Goal: Information Seeking & Learning: Learn about a topic

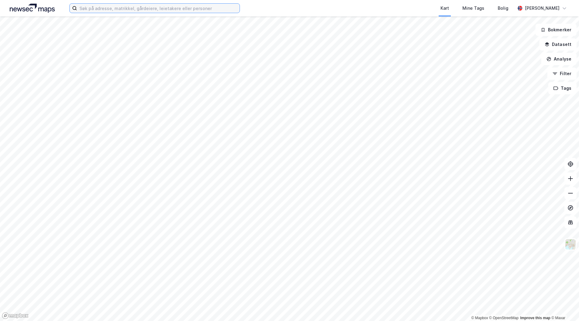
click at [174, 8] on input at bounding box center [158, 8] width 163 height 9
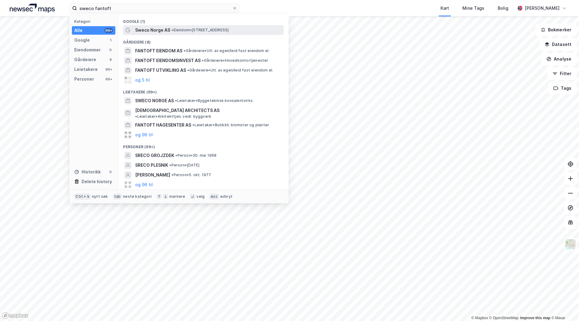
click at [166, 33] on span "Sweco Norge AS" at bounding box center [152, 29] width 35 height 7
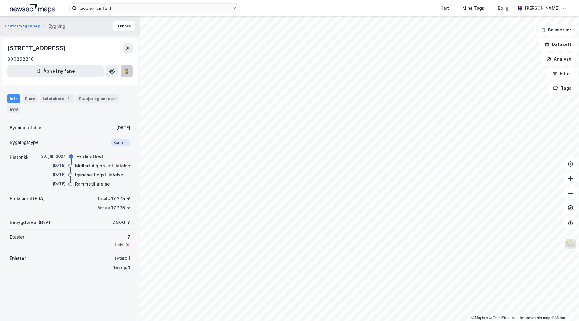
click at [128, 73] on image at bounding box center [127, 71] width 4 height 6
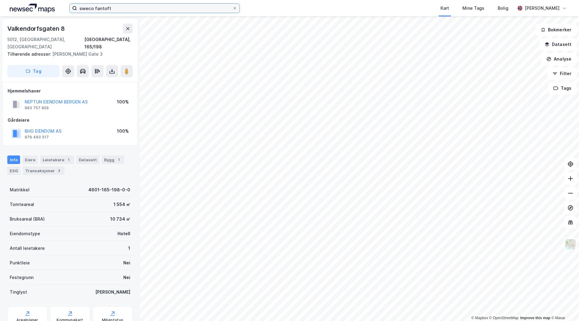
click at [111, 10] on input "sweco fantoft" at bounding box center [154, 8] width 155 height 9
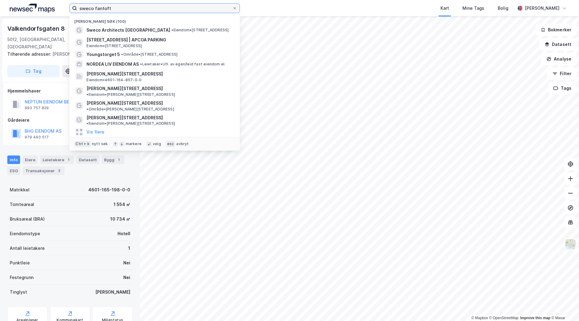
click at [111, 10] on input "sweco fantoft" at bounding box center [154, 8] width 155 height 9
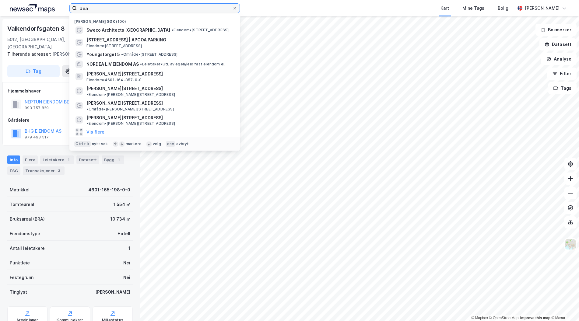
type input "[PERSON_NAME]"
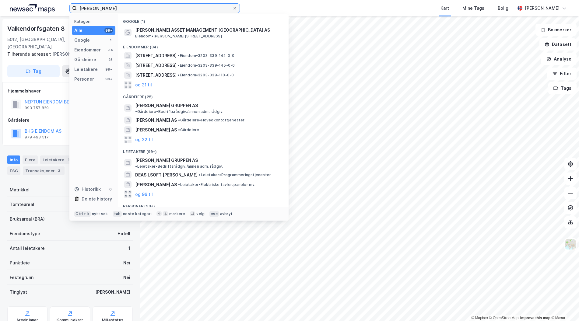
drag, startPoint x: 147, startPoint y: 9, endPoint x: 40, endPoint y: 5, distance: 107.2
click at [40, 5] on div "[PERSON_NAME] Kategori Alle 99+ Google 1 Eiendommer 34 Gårdeiere 25 Leietakere …" at bounding box center [289, 8] width 579 height 16
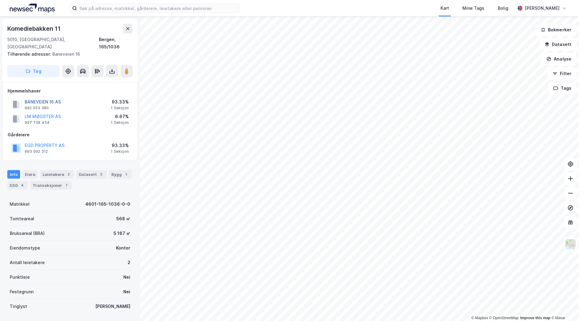
click at [0, 0] on button "BANEVEIEN 16 AS" at bounding box center [0, 0] width 0 height 0
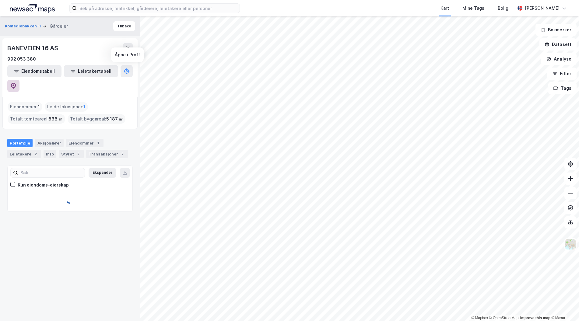
click at [14, 84] on icon at bounding box center [13, 85] width 2 height 2
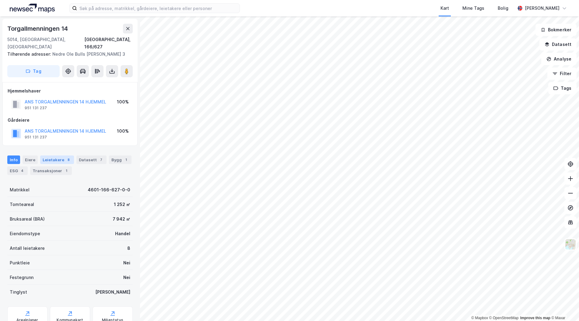
click at [65, 157] on div "8" at bounding box center [68, 160] width 6 height 6
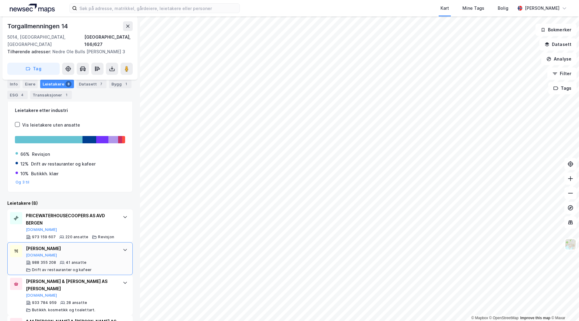
scroll to position [29, 0]
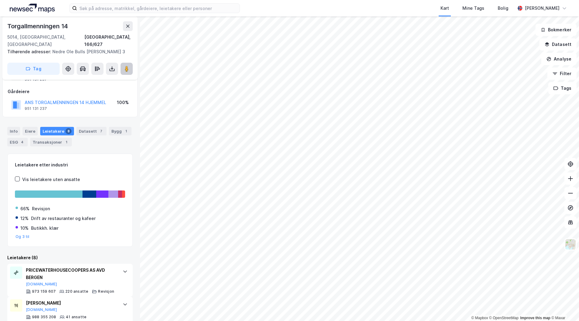
click at [125, 65] on button at bounding box center [127, 69] width 12 height 12
click at [87, 127] on div "Datasett 7" at bounding box center [91, 131] width 30 height 9
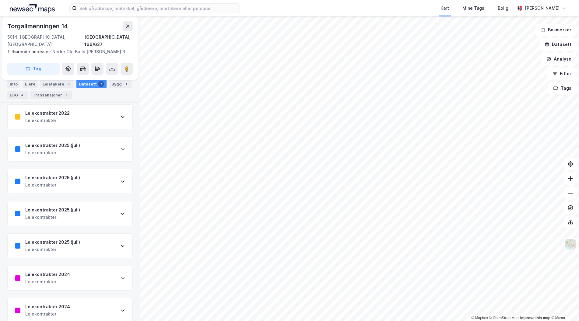
scroll to position [80, 0]
click at [89, 142] on div "Leiekontrakter 2025 (juli) Leiekontrakter" at bounding box center [70, 147] width 125 height 24
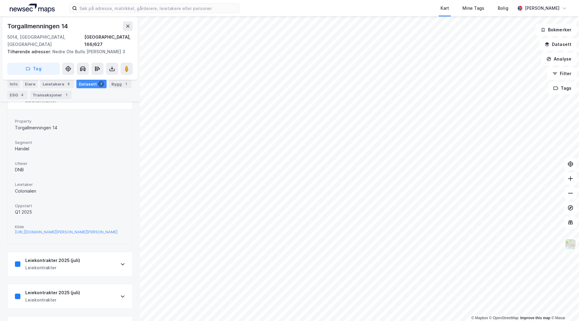
scroll to position [141, 0]
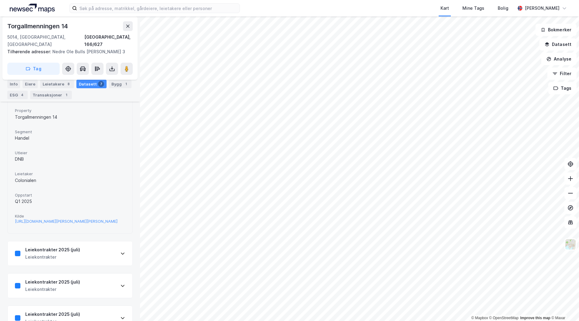
click at [87, 250] on div "Leiekontrakter 2025 (juli) Leiekontrakter" at bounding box center [70, 253] width 125 height 24
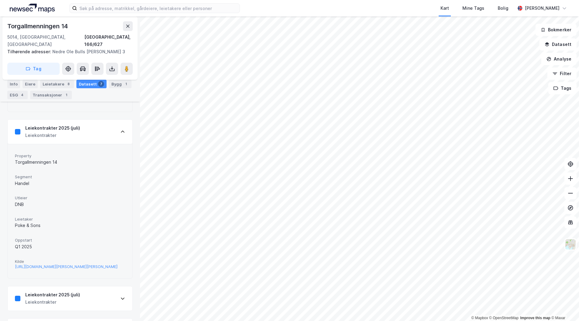
scroll to position [354, 0]
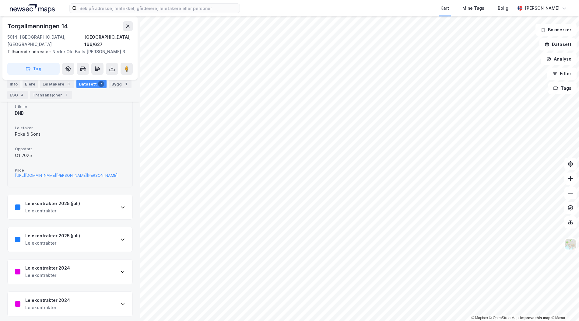
click at [92, 212] on div "Leiekontrakter 2025 (juli) Leiekontrakter" at bounding box center [70, 207] width 125 height 24
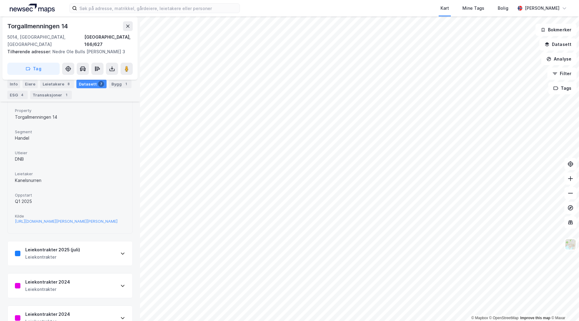
scroll to position [475, 0]
click at [97, 255] on div "Leiekontrakter 2025 (juli) Leiekontrakter" at bounding box center [70, 252] width 125 height 24
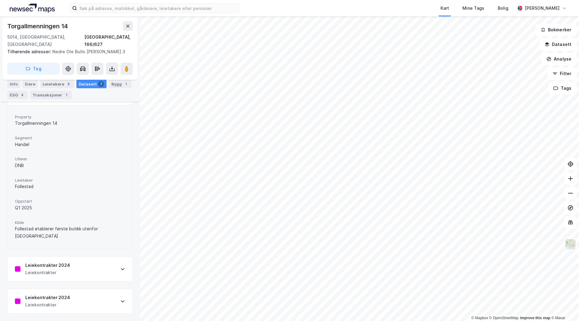
scroll to position [637, 0]
click at [88, 268] on div "Leiekontrakter 2024 Leiekontrakter" at bounding box center [70, 269] width 125 height 24
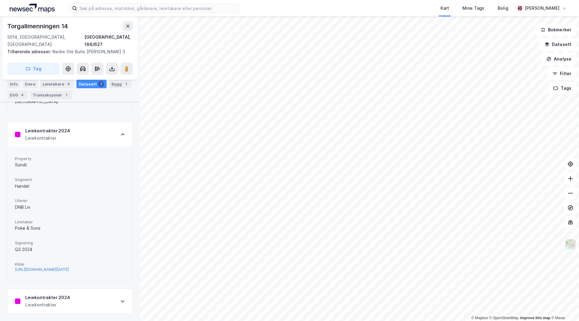
scroll to position [787, 0]
click at [90, 306] on div "Leiekontrakter 2024 Leiekontrakter" at bounding box center [70, 301] width 125 height 24
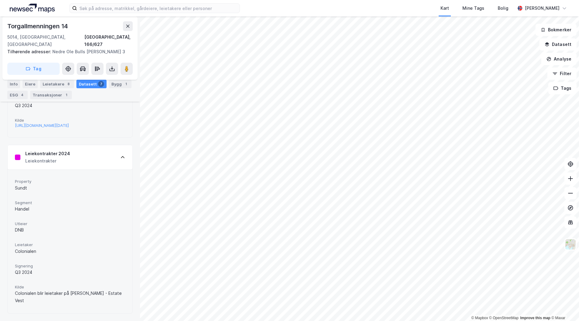
scroll to position [924, 0]
click at [94, 163] on div "Leiekontrakter 2024 Leiekontrakter" at bounding box center [70, 157] width 125 height 24
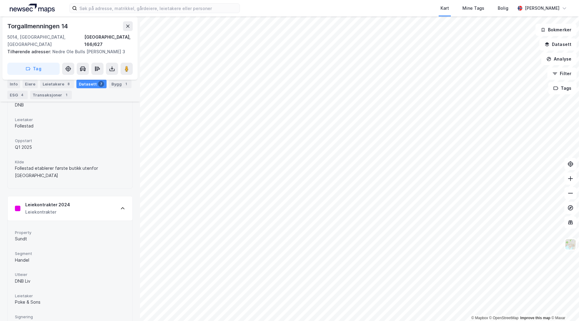
click at [92, 214] on div "Leiekontrakter 2024 Leiekontrakter" at bounding box center [70, 208] width 125 height 24
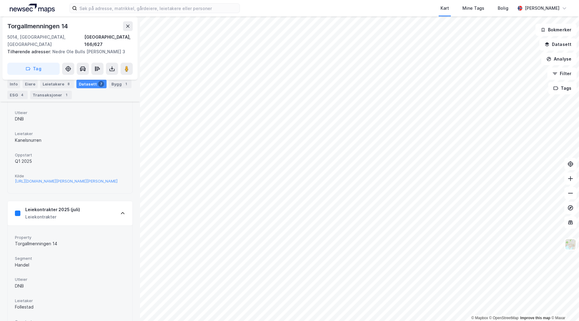
click at [92, 219] on div "Leiekontrakter 2025 (juli) Leiekontrakter" at bounding box center [70, 213] width 125 height 24
click at [91, 214] on div "Leiekontrakter 2025 (juli) Leiekontrakter" at bounding box center [70, 213] width 125 height 24
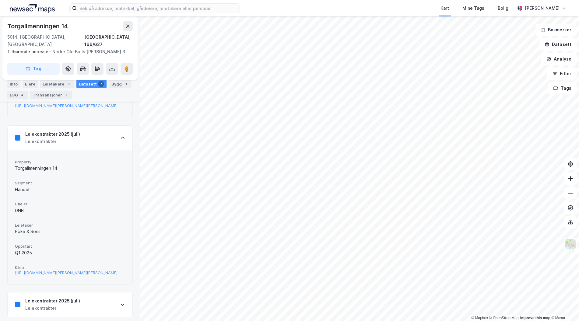
click at [94, 139] on div "Leiekontrakter 2025 (juli) Leiekontrakter" at bounding box center [70, 138] width 125 height 24
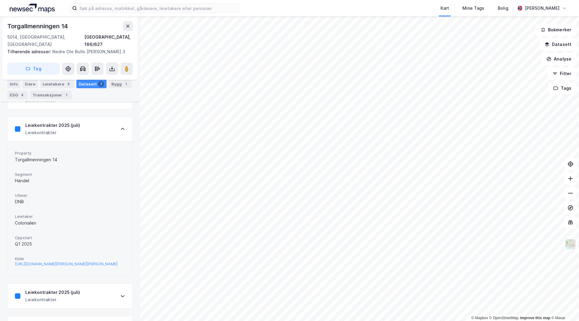
click at [94, 132] on div "Leiekontrakter 2025 (juli) Leiekontrakter" at bounding box center [70, 129] width 125 height 24
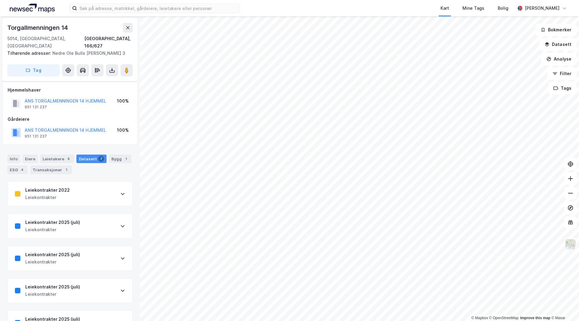
scroll to position [0, 0]
click at [66, 157] on div "8" at bounding box center [68, 160] width 6 height 6
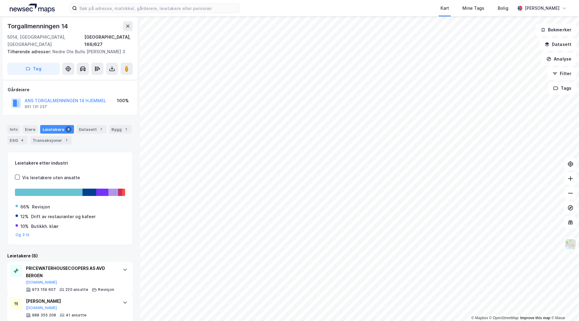
scroll to position [122, 0]
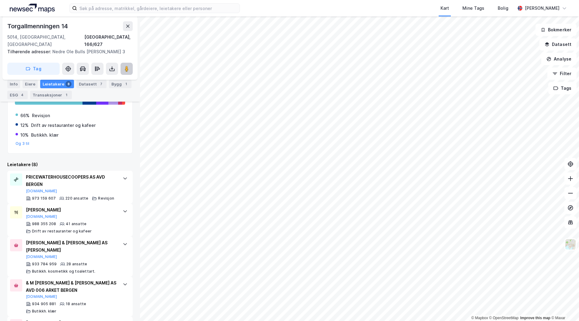
click at [126, 66] on image at bounding box center [127, 69] width 4 height 6
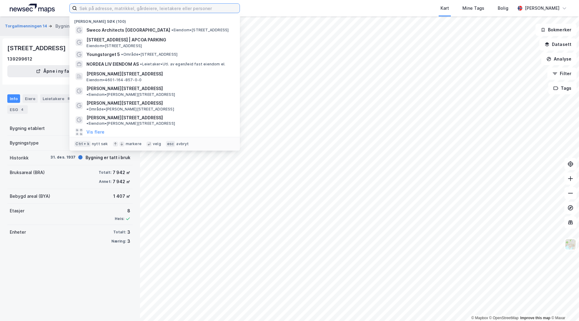
click at [139, 7] on input at bounding box center [158, 8] width 163 height 9
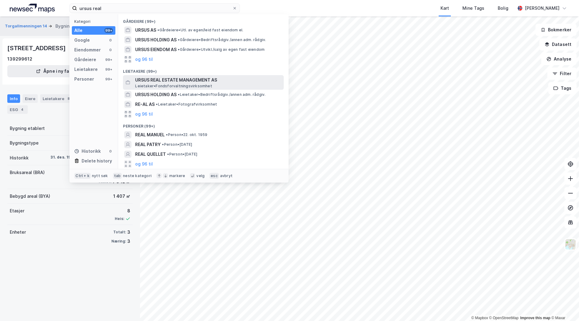
click at [170, 82] on span "URSUS REAL ESTATE MANAGEMENT AS" at bounding box center [208, 79] width 146 height 7
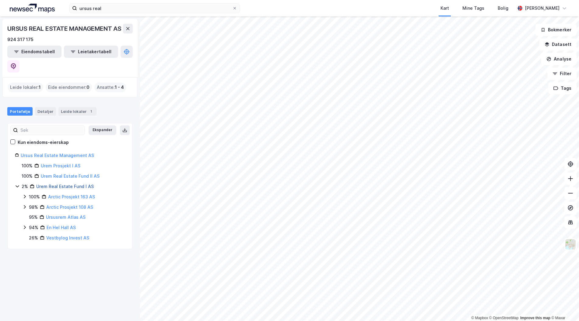
click at [71, 184] on link "Urem Real Estate Fund I AS" at bounding box center [65, 186] width 58 height 5
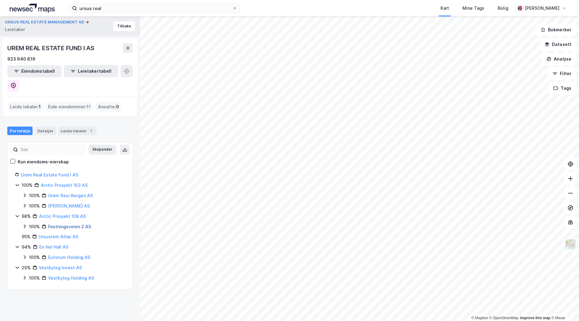
click at [79, 224] on link "Festningsveien 2 AS" at bounding box center [69, 226] width 43 height 5
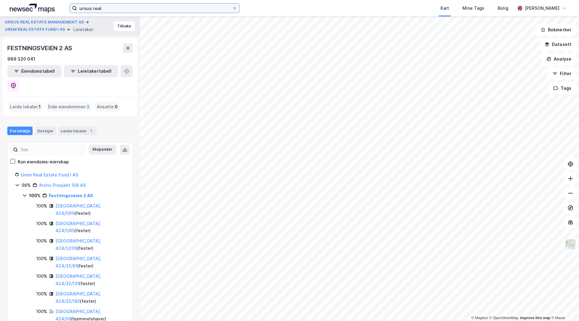
click at [127, 9] on input "ursus real" at bounding box center [154, 8] width 155 height 9
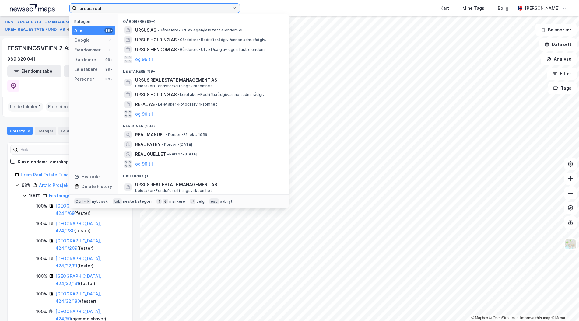
click at [127, 9] on input "ursus real" at bounding box center [154, 8] width 155 height 9
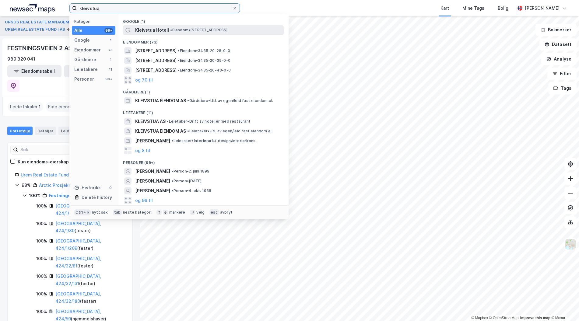
type input "kleivstua"
click at [152, 31] on span "Kleivstua Hotell" at bounding box center [152, 29] width 34 height 7
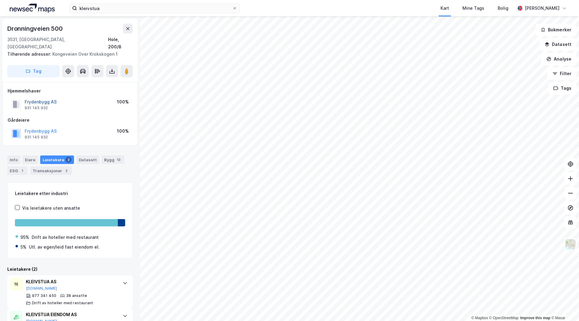
click at [0, 0] on button "Frydenbygg AS" at bounding box center [0, 0] width 0 height 0
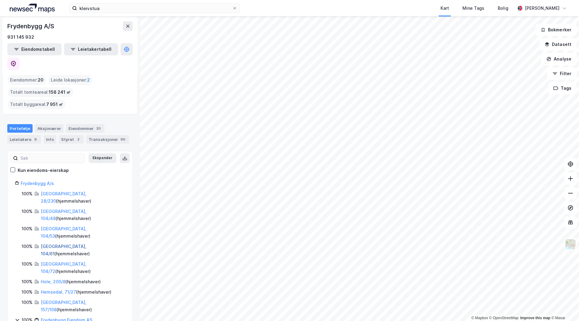
scroll to position [61, 0]
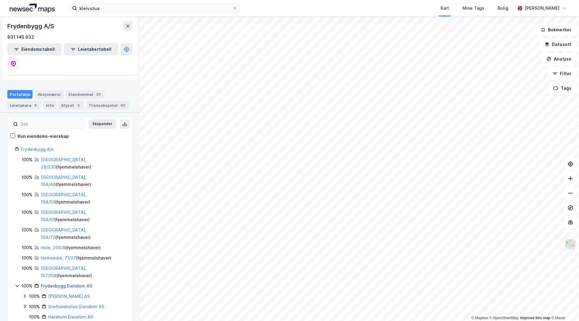
click at [60, 283] on link "Frydenbygg Eiendom AS" at bounding box center [66, 285] width 51 height 5
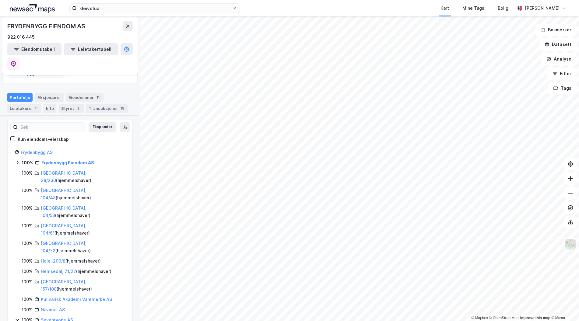
scroll to position [61, 0]
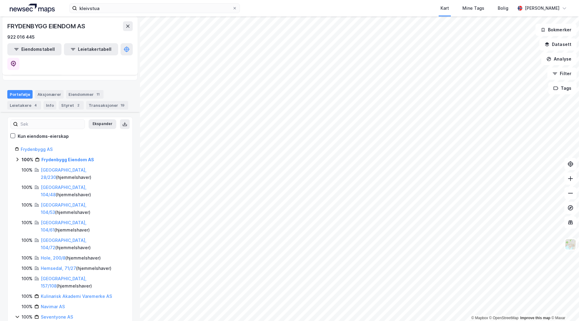
click at [18, 157] on icon at bounding box center [17, 159] width 5 height 5
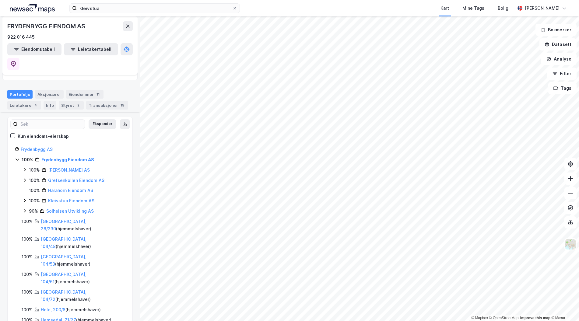
click at [23, 178] on icon at bounding box center [24, 180] width 5 height 5
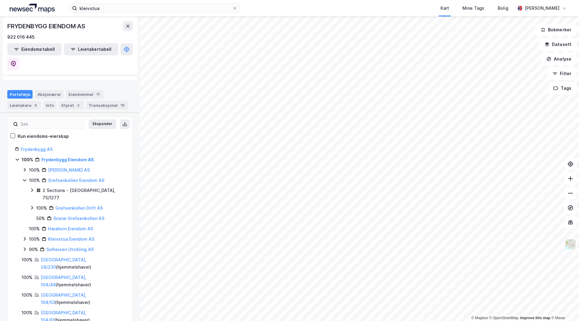
click at [23, 178] on icon at bounding box center [24, 180] width 5 height 5
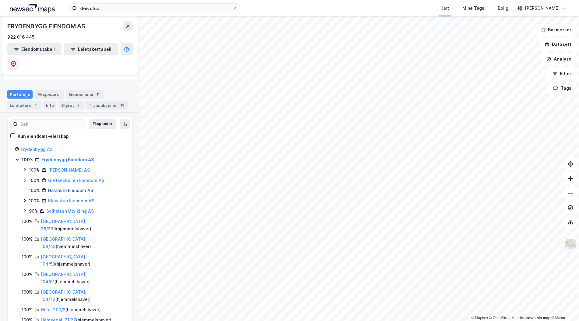
click at [76, 188] on link "Harahorn Eiendom AS" at bounding box center [70, 190] width 45 height 5
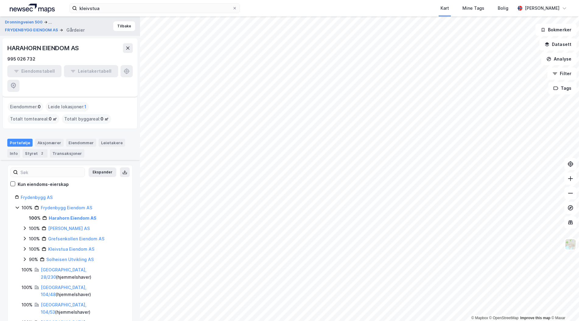
click at [18, 207] on icon at bounding box center [17, 208] width 3 height 2
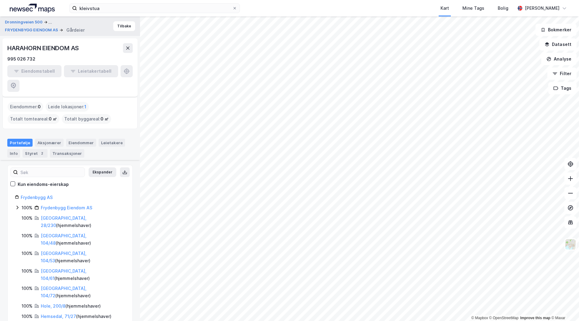
click at [17, 205] on icon at bounding box center [17, 207] width 5 height 5
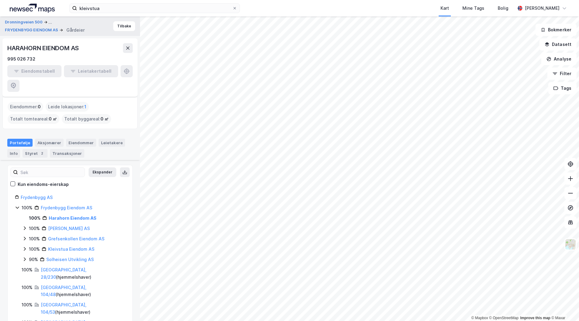
click at [25, 226] on icon at bounding box center [25, 228] width 2 height 4
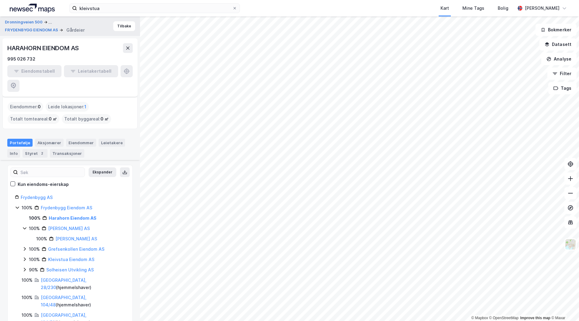
click at [25, 247] on icon at bounding box center [24, 249] width 5 height 5
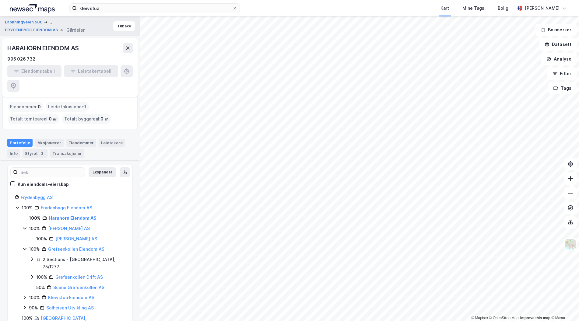
click at [23, 295] on icon at bounding box center [24, 297] width 5 height 5
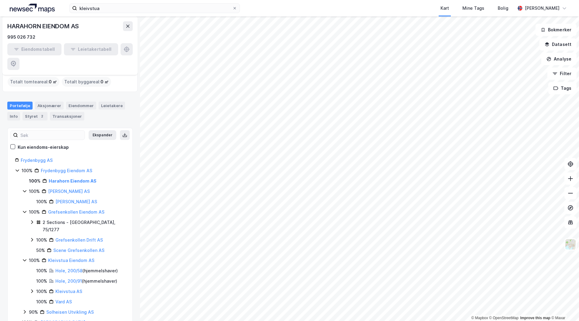
scroll to position [61, 0]
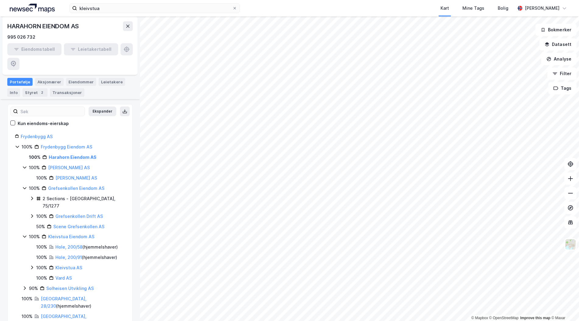
click at [23, 286] on icon at bounding box center [24, 288] width 5 height 5
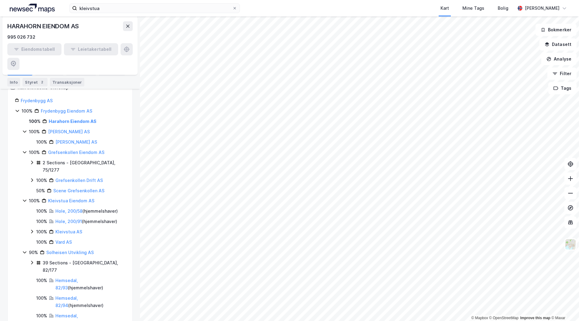
scroll to position [152, 0]
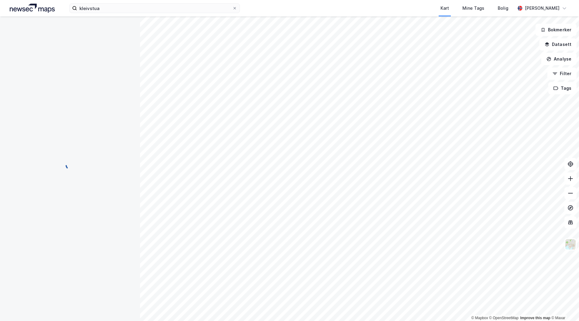
scroll to position [20, 0]
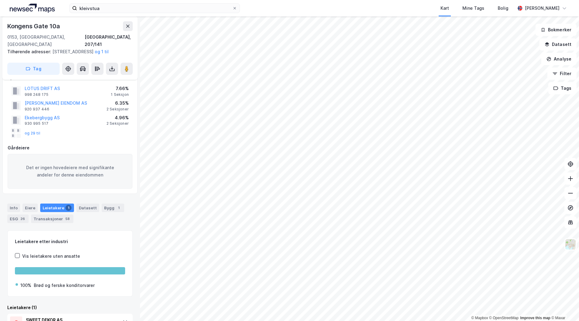
scroll to position [13, 0]
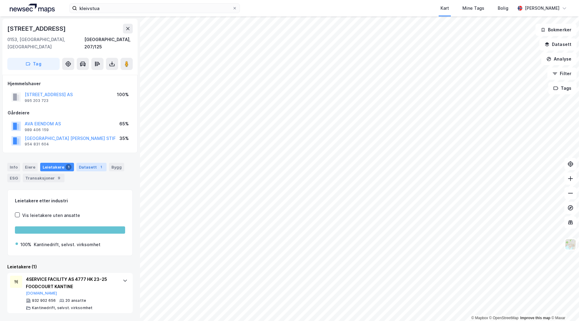
click at [87, 163] on div "Datasett 1" at bounding box center [91, 167] width 30 height 9
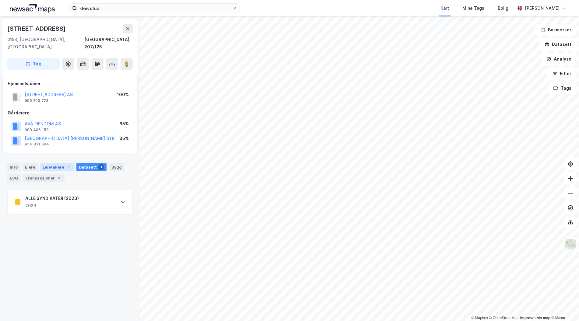
click at [65, 164] on div "1" at bounding box center [68, 167] width 6 height 6
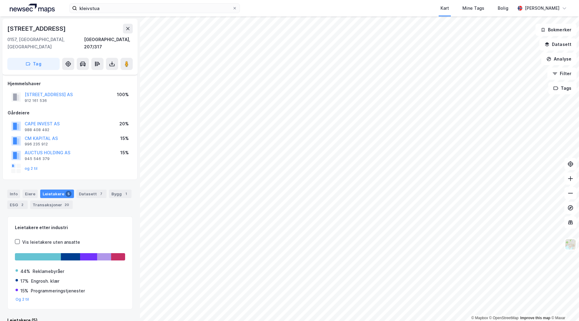
scroll to position [5, 0]
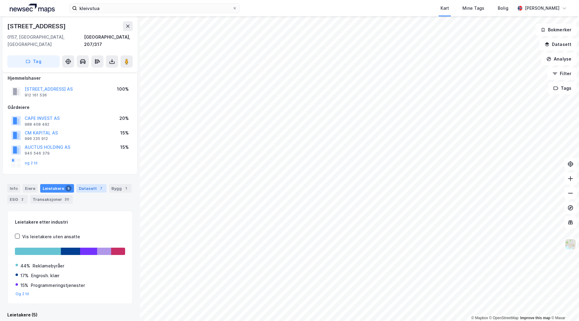
click at [93, 184] on div "Datasett 7" at bounding box center [91, 188] width 30 height 9
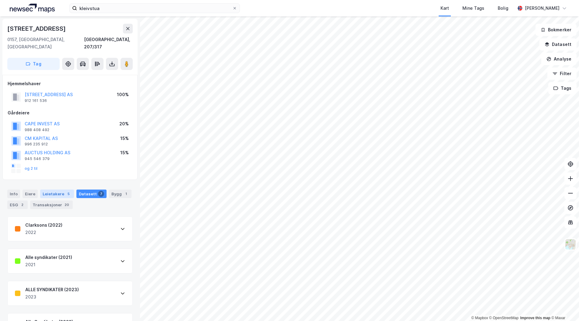
click at [60, 190] on div "Leietakere 5" at bounding box center [57, 194] width 34 height 9
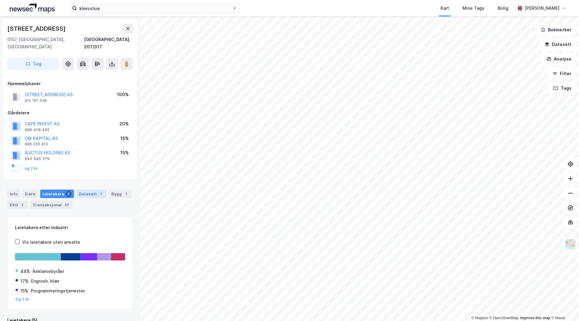
click at [77, 190] on div "Datasett 7" at bounding box center [91, 194] width 30 height 9
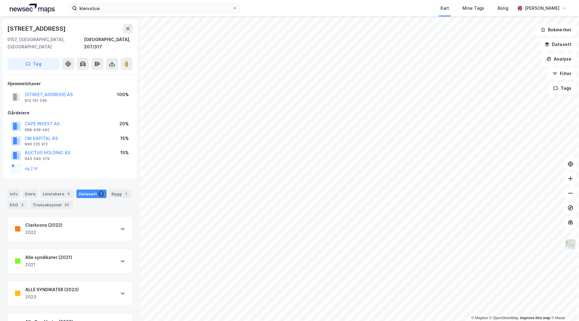
click at [65, 223] on div "Clarksons (2022) 2022" at bounding box center [70, 229] width 125 height 24
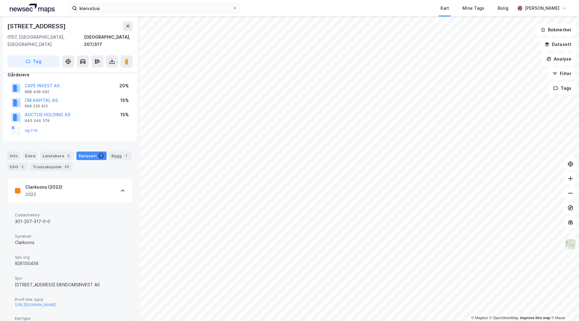
scroll to position [38, 0]
click at [77, 189] on div "Clarksons (2022) 2022" at bounding box center [70, 191] width 125 height 24
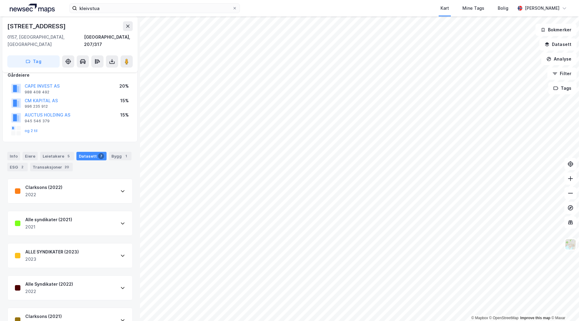
scroll to position [114, 0]
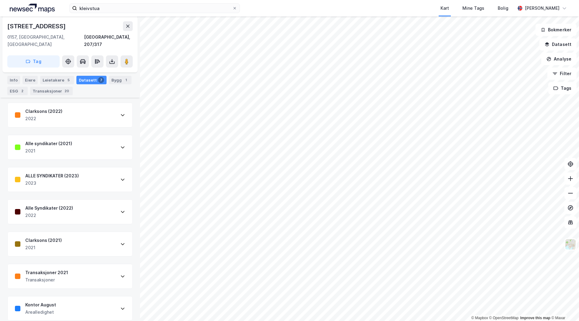
click at [82, 309] on div "Kontor August Arealledighet" at bounding box center [70, 309] width 125 height 24
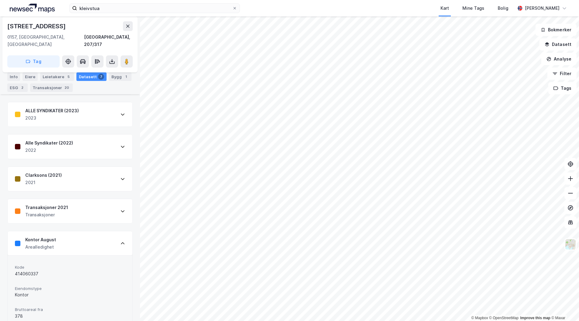
scroll to position [233, 0]
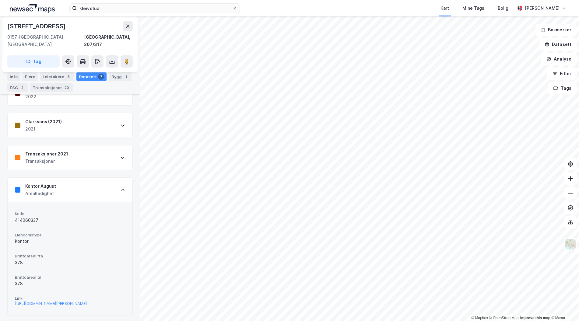
click at [98, 180] on div "Kontor August Arealledighet" at bounding box center [70, 190] width 125 height 24
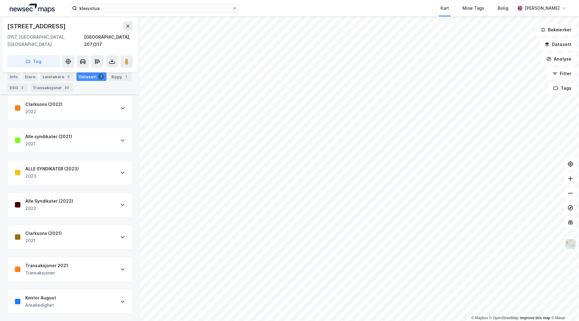
scroll to position [114, 0]
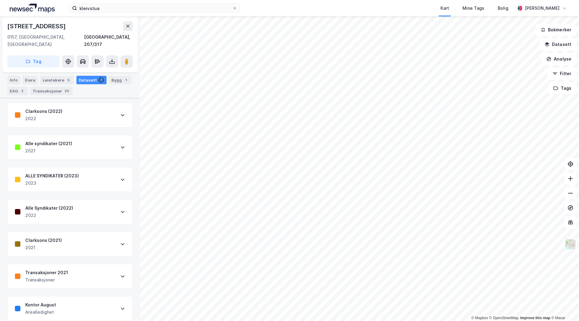
click at [102, 272] on div "Transaksjoner 2021 Transaksjoner" at bounding box center [70, 276] width 125 height 24
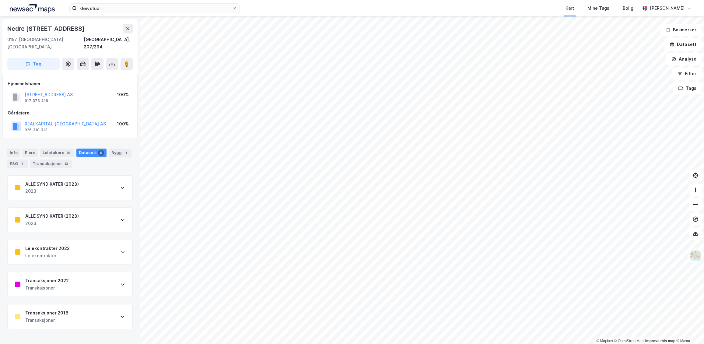
click at [444, 321] on html "kleivstua Kart Mine Tags [PERSON_NAME] Even [PERSON_NAME] © Mapbox © OpenStreet…" at bounding box center [352, 172] width 704 height 344
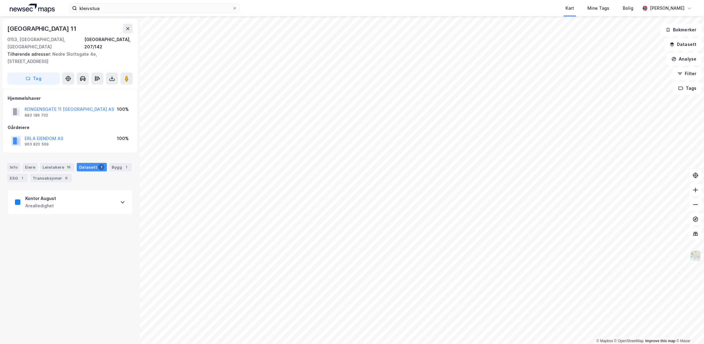
click at [83, 198] on div "Kontor August Arealledighet" at bounding box center [70, 202] width 125 height 24
click at [67, 314] on div "[URL][DOMAIN_NAME][PERSON_NAME]" at bounding box center [51, 316] width 72 height 5
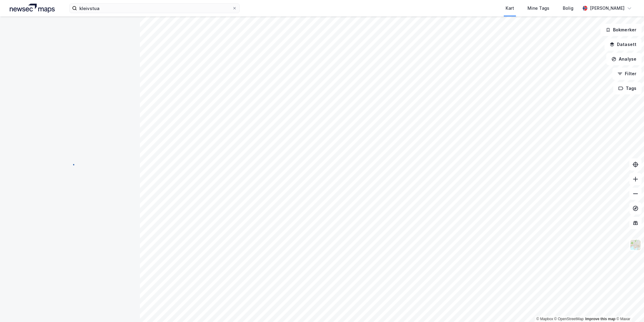
scroll to position [2, 0]
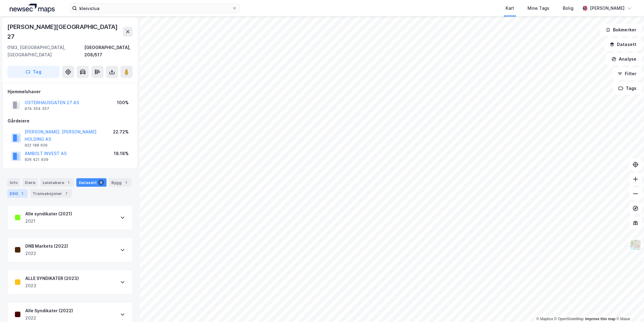
drag, startPoint x: 14, startPoint y: 171, endPoint x: 18, endPoint y: 171, distance: 3.7
click at [17, 189] on div "ESG 1" at bounding box center [17, 193] width 20 height 9
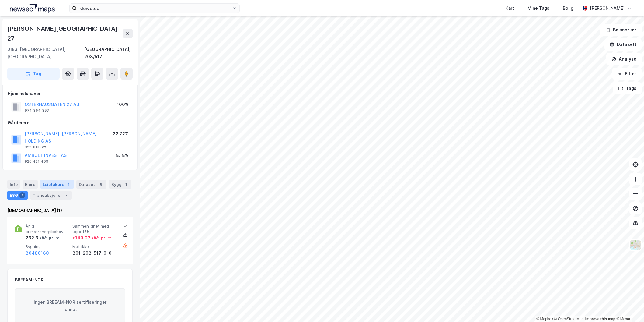
click at [46, 180] on div "Leietakere 1" at bounding box center [57, 184] width 34 height 9
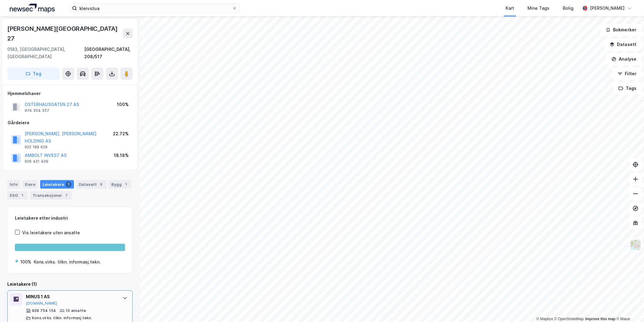
click at [59, 293] on div "MINUS 1 AS" at bounding box center [71, 296] width 91 height 7
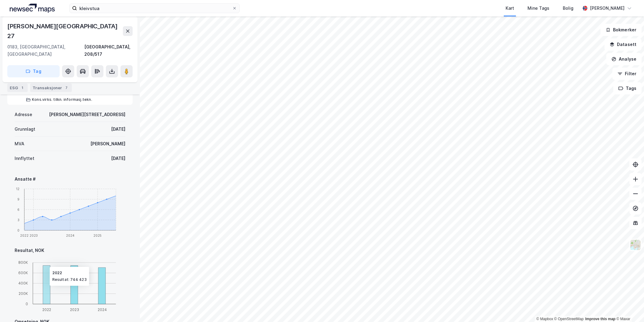
scroll to position [294, 0]
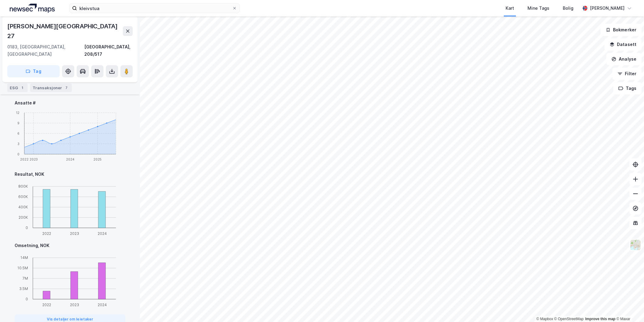
click at [16, 76] on div "Info" at bounding box center [13, 76] width 13 height 9
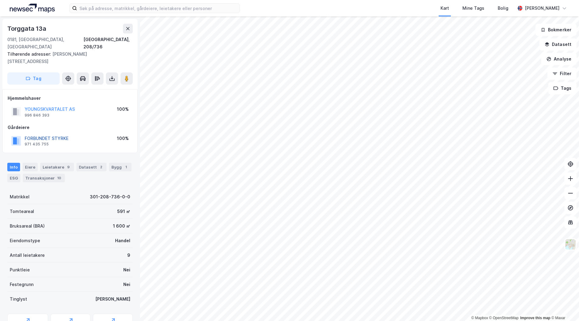
click at [0, 0] on button "FORBUNDET STYRKE" at bounding box center [0, 0] width 0 height 0
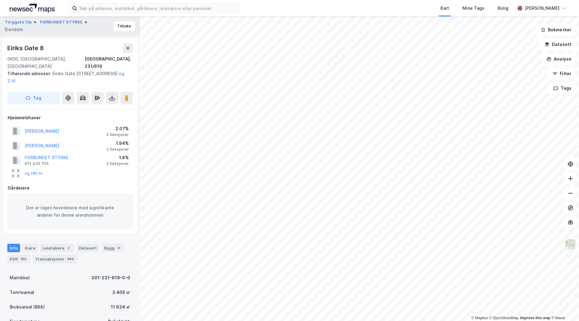
click at [119, 31] on div "Torggata 13a FORBUNDET STYRKE Eiendom Tilbake" at bounding box center [70, 25] width 140 height 19
click at [120, 29] on button "Tilbake" at bounding box center [124, 26] width 22 height 10
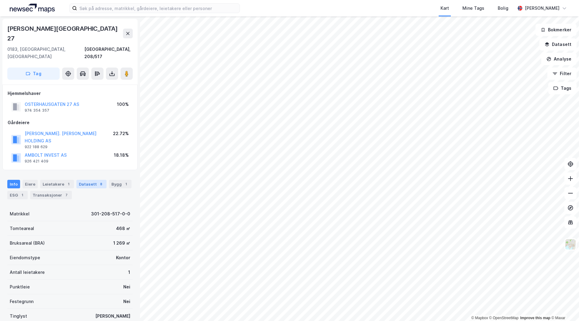
click at [93, 180] on div "Datasett 8" at bounding box center [91, 184] width 30 height 9
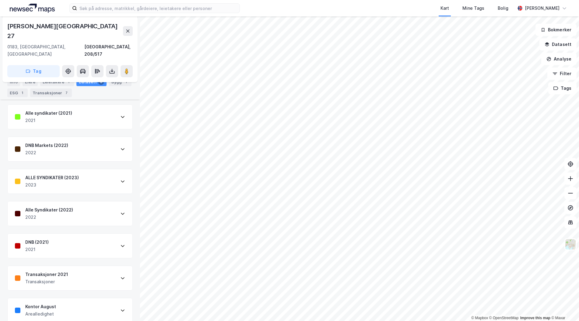
scroll to position [119, 0]
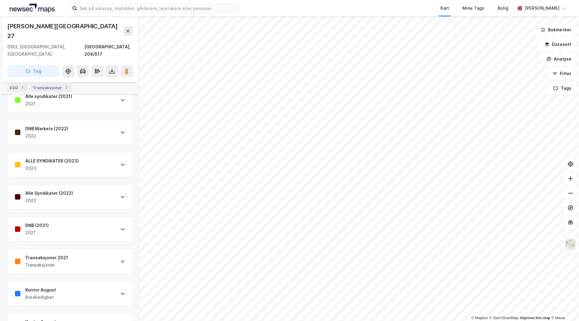
click at [58, 282] on div "Kontor August Arealledighet" at bounding box center [70, 294] width 125 height 24
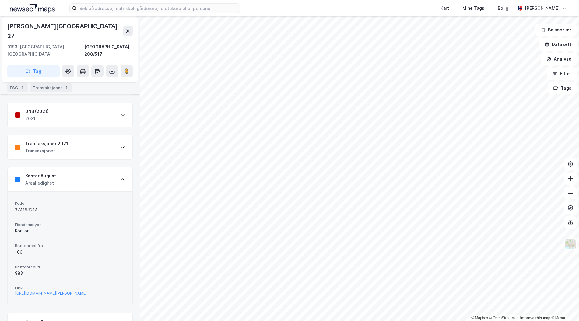
scroll to position [238, 0]
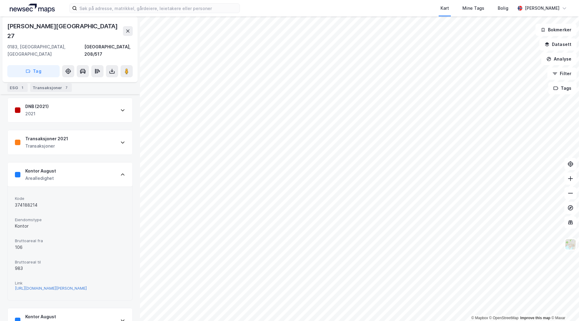
click at [50, 286] on div "https://www.finn.no/realestate/businessrent/ad.html?finnkode=374188214&fks=3741…" at bounding box center [51, 288] width 72 height 5
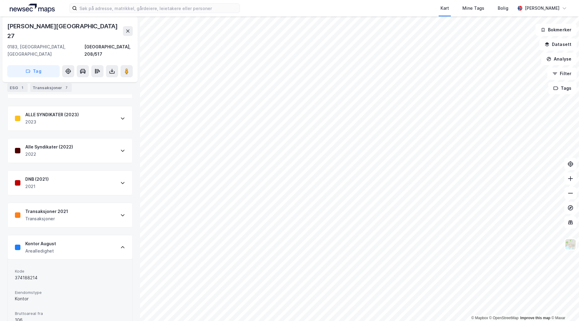
scroll to position [183, 0]
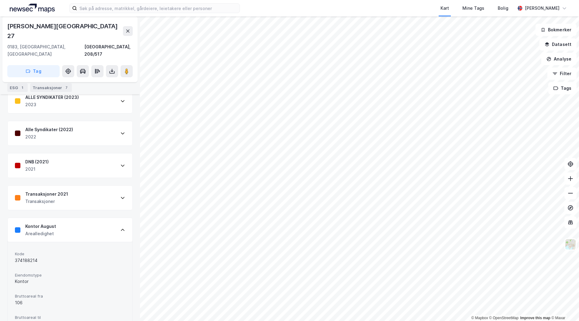
click at [109, 218] on div "Kontor August Arealledighet" at bounding box center [70, 230] width 125 height 24
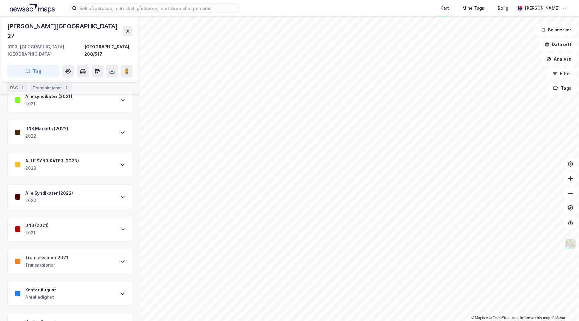
scroll to position [0, 0]
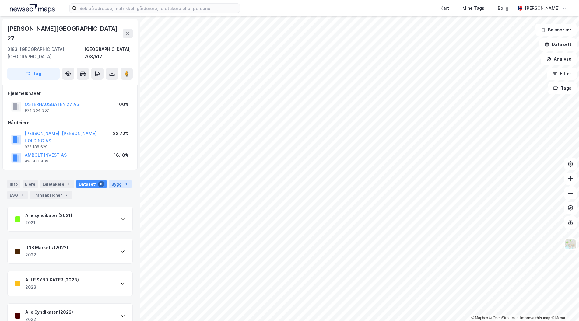
click at [111, 180] on div "Bygg 1" at bounding box center [120, 184] width 23 height 9
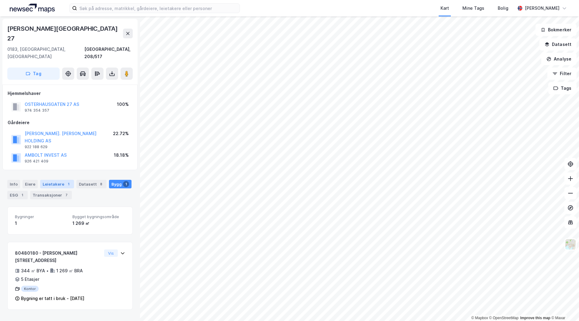
click at [49, 180] on div "Leietakere 1" at bounding box center [57, 184] width 34 height 9
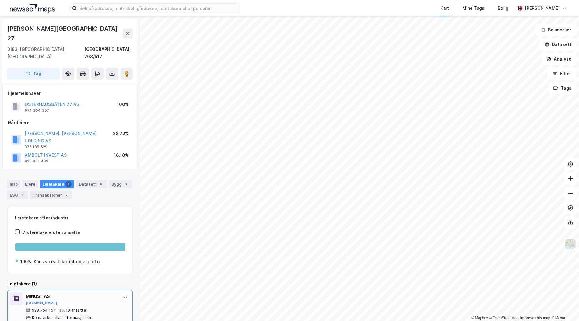
click at [88, 293] on div "MINUS 1 AS Proff.no 928 754 154 10 ansatte Kons.virks. tilkn. informasj.tekn." at bounding box center [71, 306] width 91 height 27
click at [16, 180] on div "Info" at bounding box center [13, 184] width 13 height 9
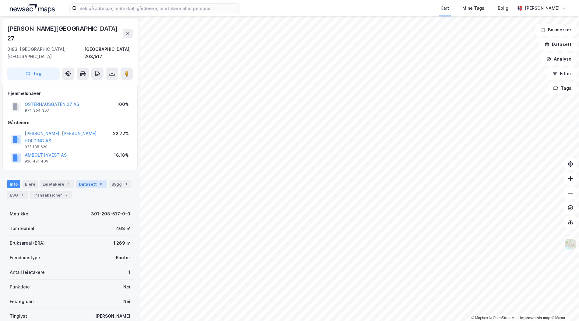
click at [82, 180] on div "Datasett 8" at bounding box center [91, 184] width 30 height 9
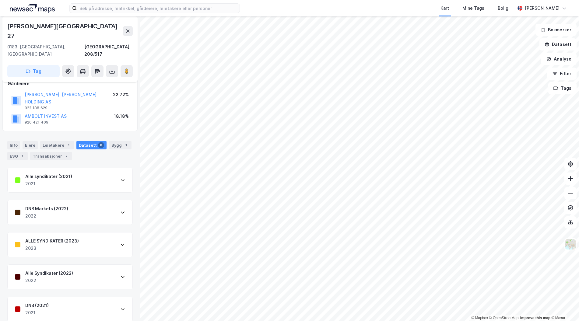
scroll to position [119, 0]
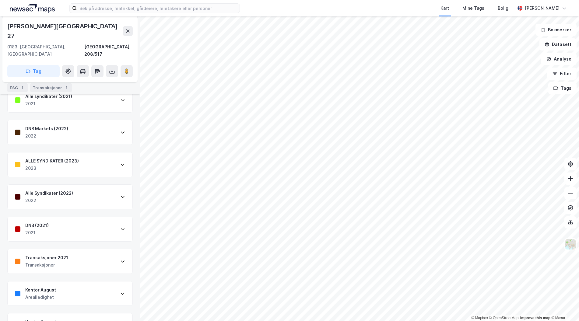
click at [72, 282] on div "Kontor August Arealledighet" at bounding box center [70, 294] width 125 height 24
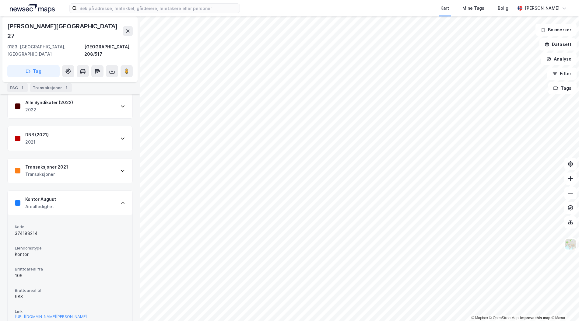
scroll to position [210, 0]
click at [65, 163] on div "Alle syndikater (2021) 2021 DNB Markets (2022) 2022 ALLE SYNDIKATER (2023) 2023…" at bounding box center [69, 178] width 125 height 364
click at [63, 170] on div "Transaksjoner" at bounding box center [46, 173] width 43 height 7
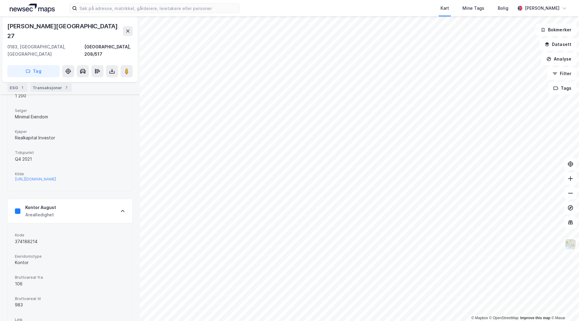
scroll to position [363, 0]
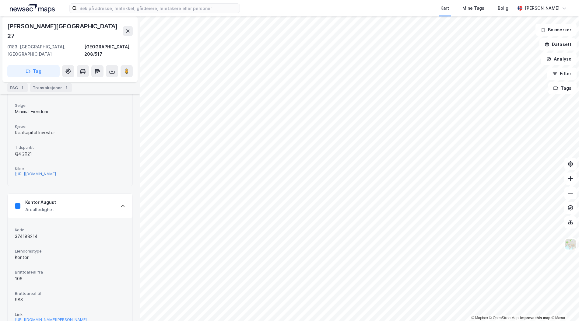
click at [56, 171] on div "https://www.estatenyheter.no/realkapital-investor-kjopte-i-sentrum/319668" at bounding box center [35, 173] width 41 height 5
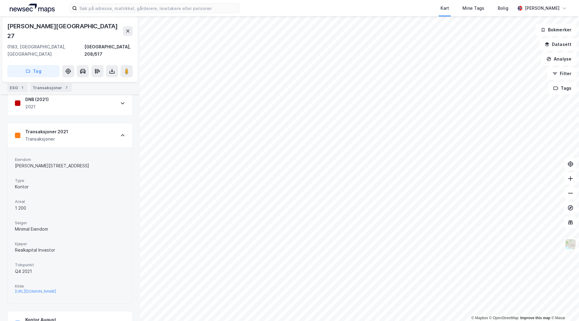
scroll to position [241, 0]
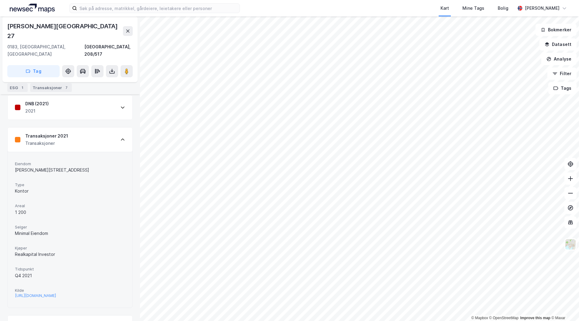
click at [54, 78] on div "Leietakere 1" at bounding box center [57, 76] width 34 height 9
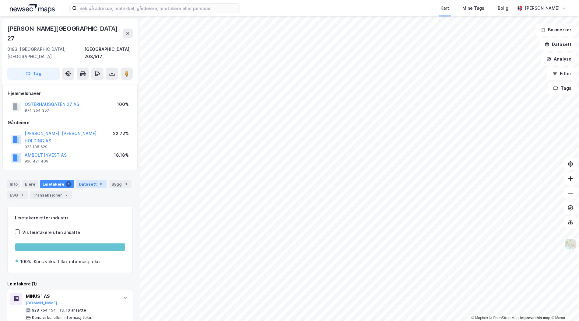
click at [79, 180] on div "Datasett 8" at bounding box center [91, 184] width 30 height 9
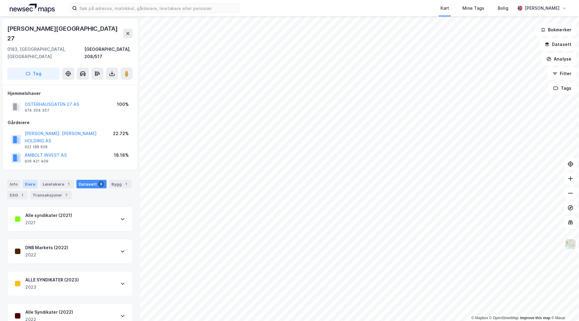
click at [33, 180] on div "Eiere" at bounding box center [30, 184] width 15 height 9
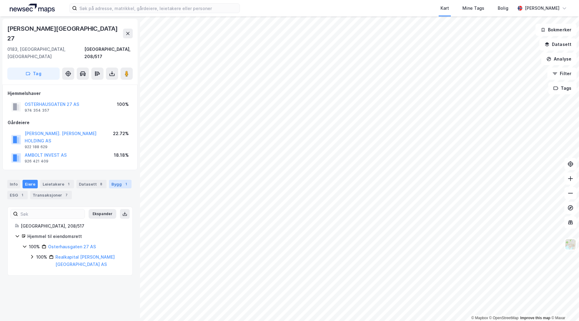
click at [112, 180] on div "Bygg 1" at bounding box center [120, 184] width 23 height 9
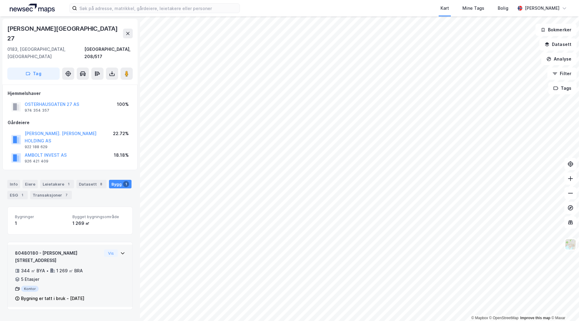
click at [98, 250] on div "80480180 - Osterhaus' gate 27 344 ㎡ BYA • 1 269 ㎡ BRA • 5 Etasjer Kontor Bygnin…" at bounding box center [70, 279] width 110 height 58
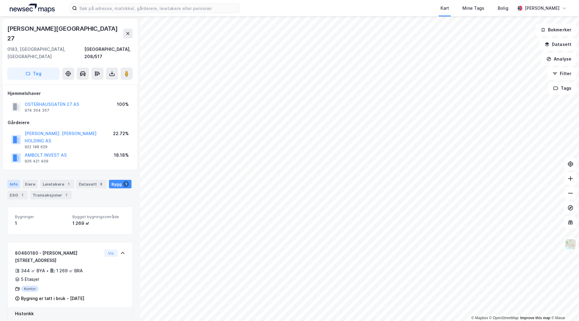
click at [17, 180] on div "Info" at bounding box center [13, 184] width 13 height 9
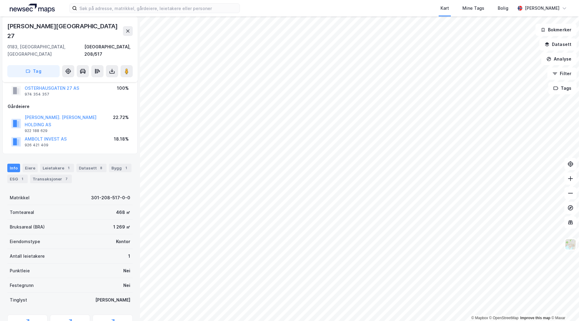
scroll to position [25, 0]
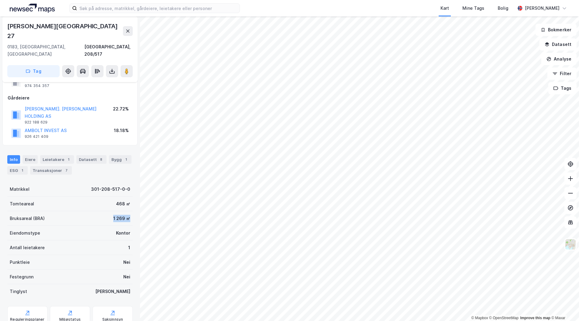
drag, startPoint x: 125, startPoint y: 193, endPoint x: 87, endPoint y: 193, distance: 37.7
click at [87, 211] on div "Bruksareal (BRA) 1 269 ㎡" at bounding box center [69, 218] width 125 height 15
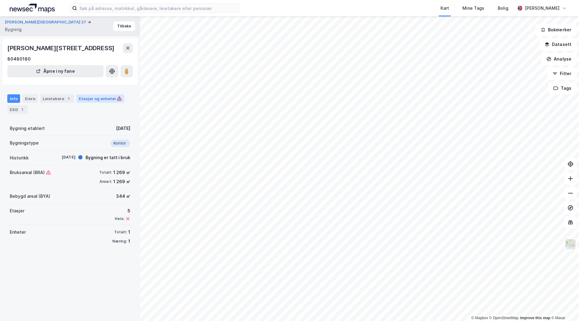
click at [84, 100] on div "Etasjer og enheter" at bounding box center [100, 98] width 43 height 5
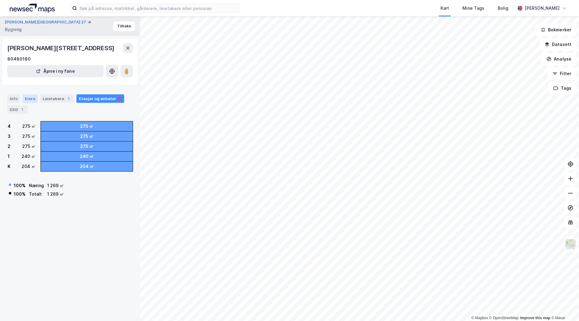
click at [28, 100] on div "Eiere" at bounding box center [30, 98] width 15 height 9
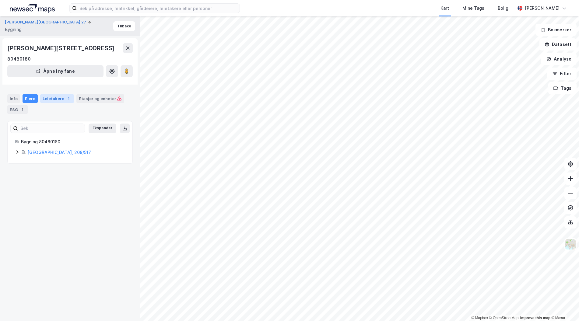
click at [58, 102] on div "Leietakere 1" at bounding box center [57, 98] width 34 height 9
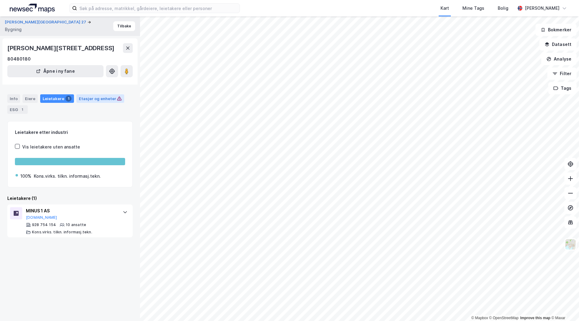
click at [92, 99] on div "Etasjer og enheter" at bounding box center [100, 98] width 43 height 5
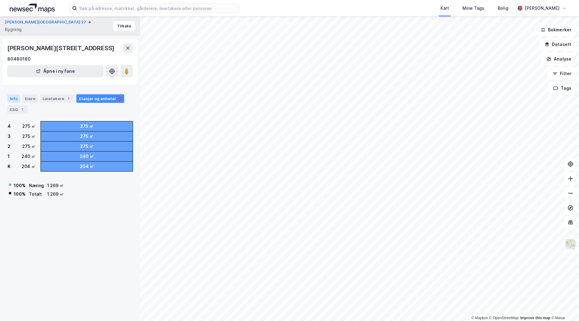
click at [15, 100] on div "Info" at bounding box center [13, 98] width 13 height 9
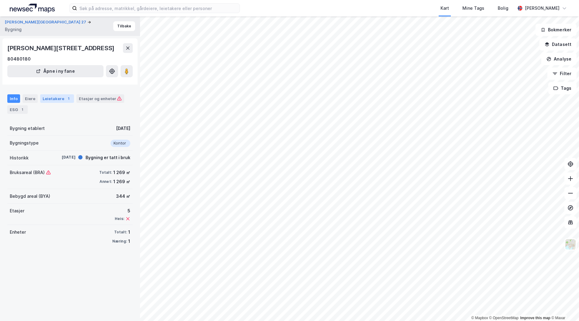
click at [50, 99] on div "Leietakere 1" at bounding box center [57, 98] width 34 height 9
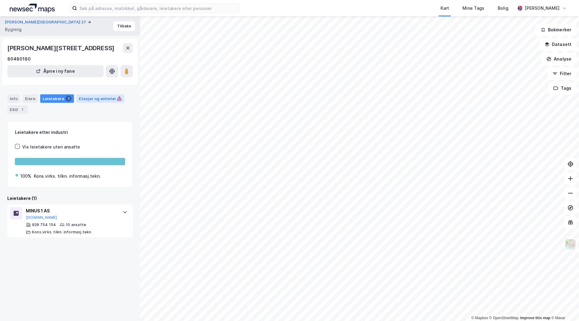
click at [104, 99] on div "Etasjer og enheter" at bounding box center [100, 98] width 43 height 5
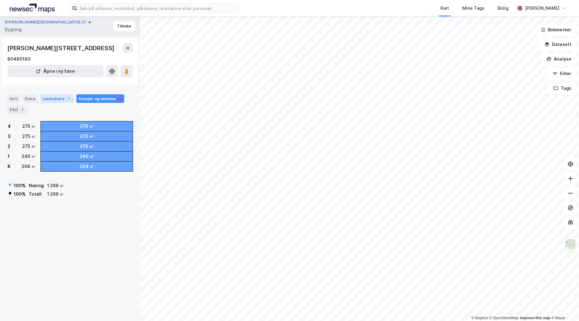
click at [52, 96] on div "Leietakere 1" at bounding box center [57, 98] width 34 height 9
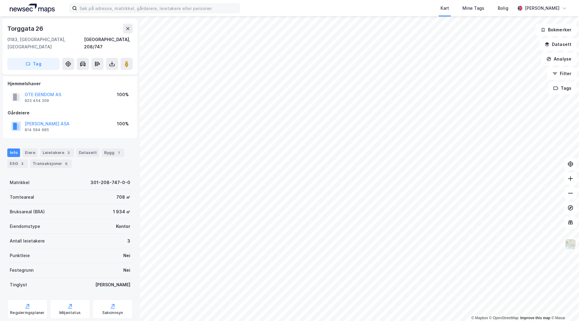
scroll to position [10, 0]
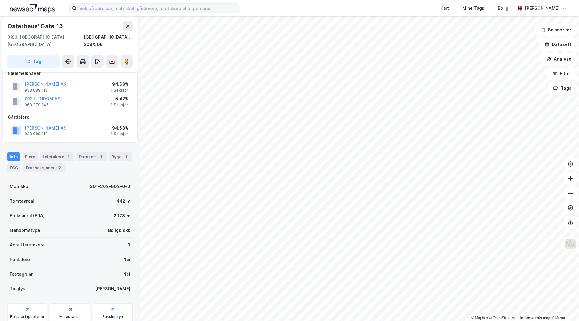
scroll to position [10, 0]
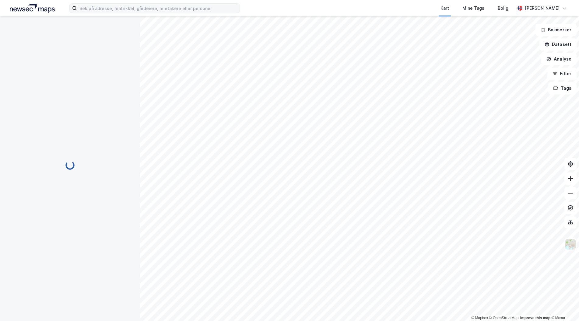
scroll to position [10, 0]
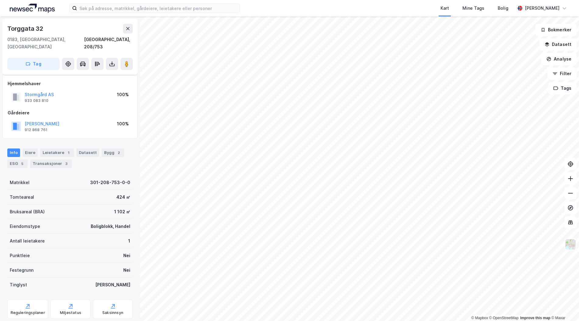
scroll to position [10, 0]
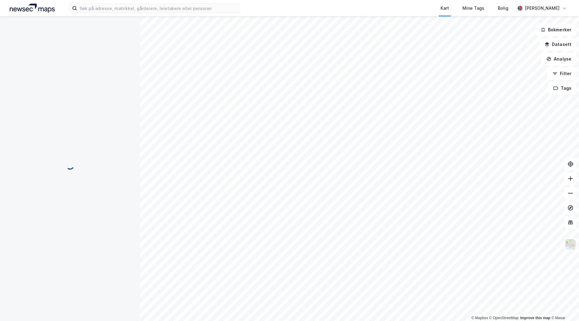
scroll to position [10, 0]
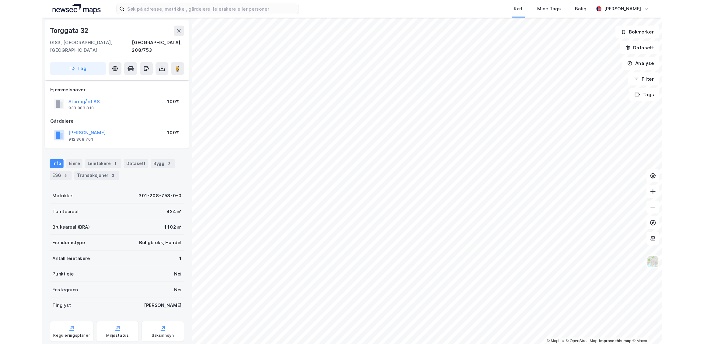
scroll to position [10, 0]
